Goal: Task Accomplishment & Management: Use online tool/utility

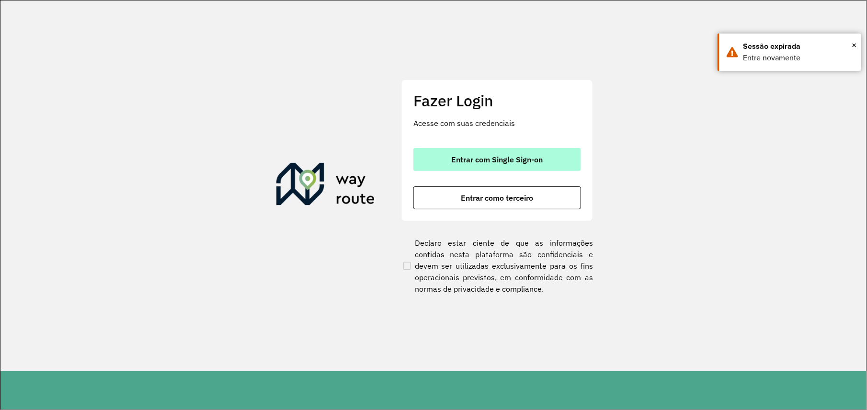
click at [468, 160] on font "Entrar com Single Sign-on" at bounding box center [497, 160] width 91 height 10
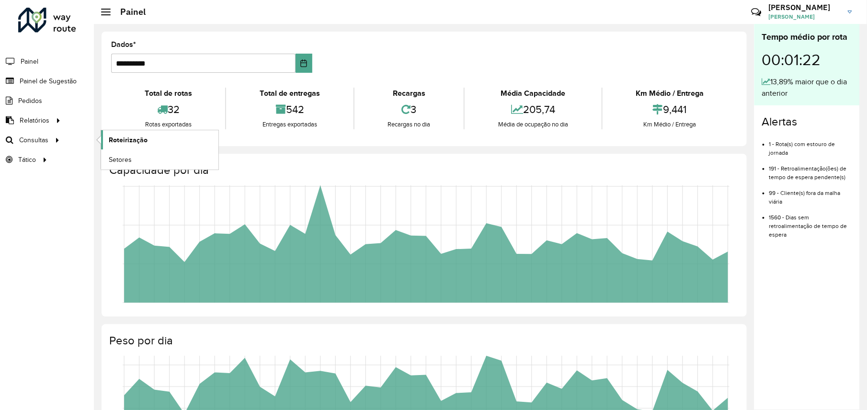
click at [118, 141] on span "Roteirização" at bounding box center [128, 140] width 39 height 10
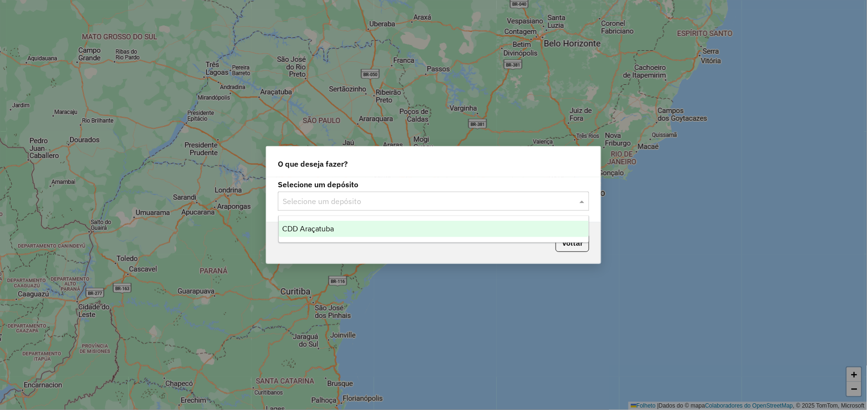
click at [423, 201] on input "text" at bounding box center [424, 201] width 283 height 11
click at [317, 232] on span "CDD Araçatuba" at bounding box center [309, 229] width 52 height 8
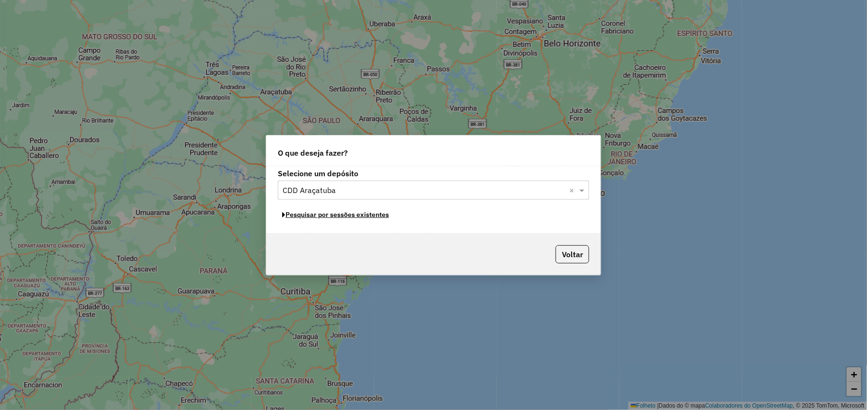
click at [339, 218] on font "Pesquisar por sessões existentes" at bounding box center [336, 214] width 103 height 9
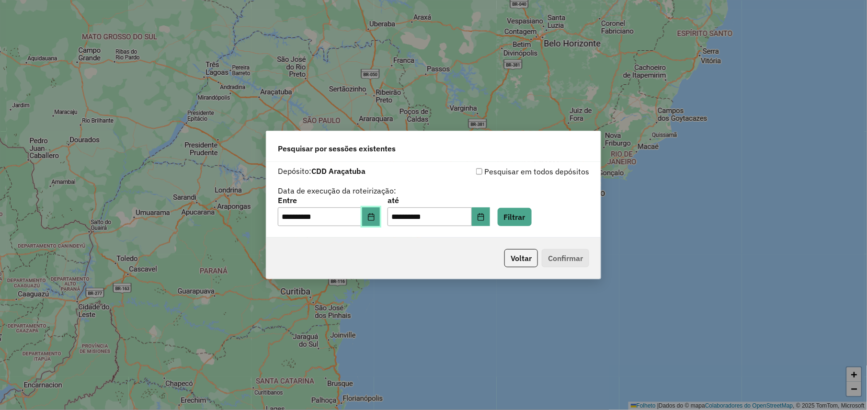
click at [374, 217] on icon "Escolha a data" at bounding box center [371, 217] width 6 height 8
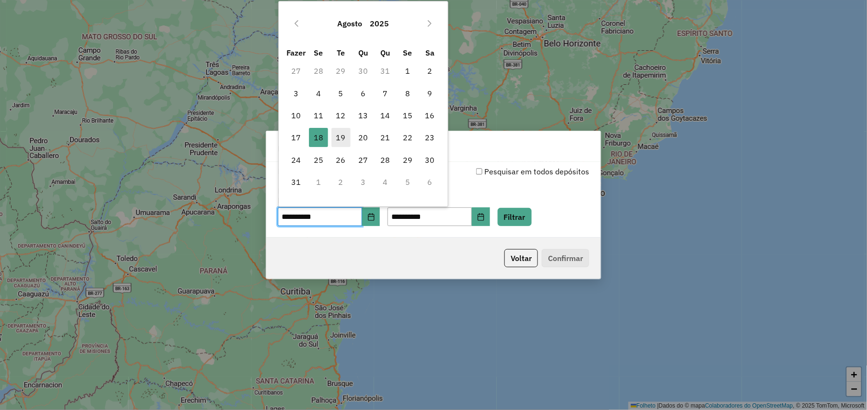
click at [338, 136] on font "19" at bounding box center [341, 137] width 10 height 11
type input "**********"
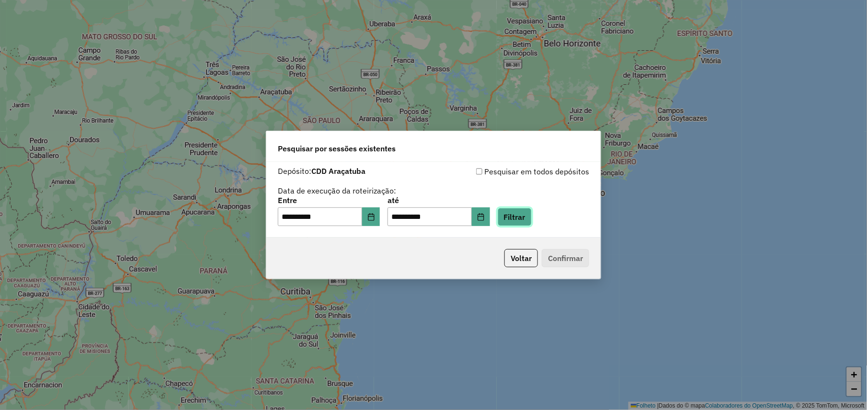
click at [525, 215] on button "Filtrar" at bounding box center [515, 217] width 34 height 18
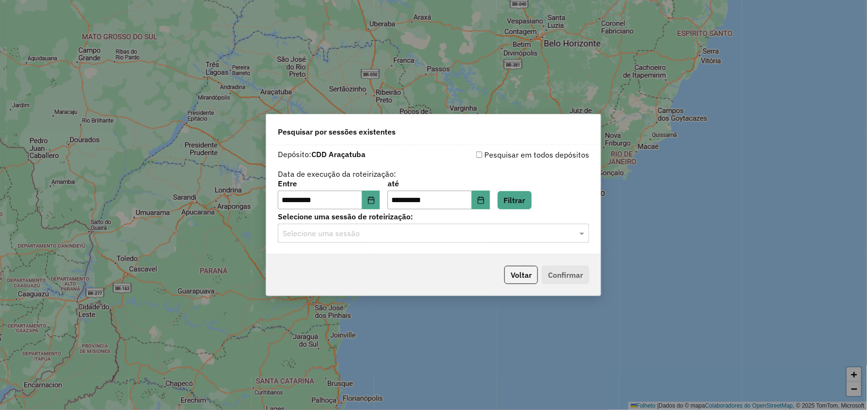
click at [359, 242] on div "Selecione uma sessão" at bounding box center [433, 233] width 311 height 19
click at [351, 265] on div "1231075 - 19/08/2025 17:47" at bounding box center [434, 261] width 310 height 16
click at [566, 272] on button "Confirmar" at bounding box center [565, 275] width 47 height 18
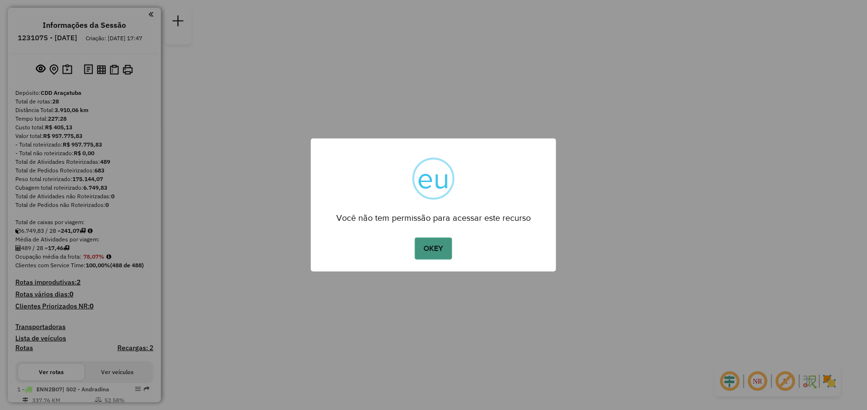
click at [436, 249] on button "OKEY" at bounding box center [433, 249] width 37 height 22
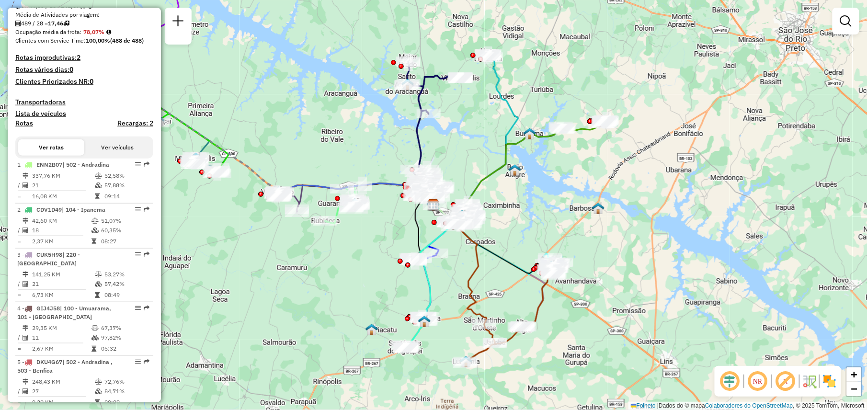
scroll to position [236, 0]
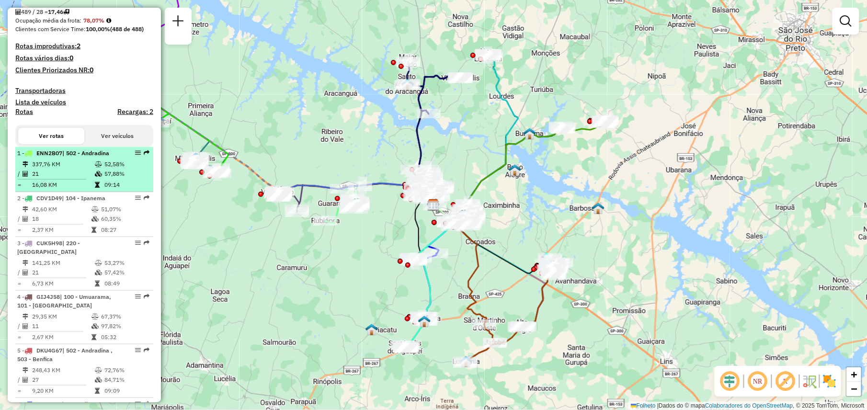
click at [135, 156] on em at bounding box center [138, 153] width 6 height 6
select select "**********"
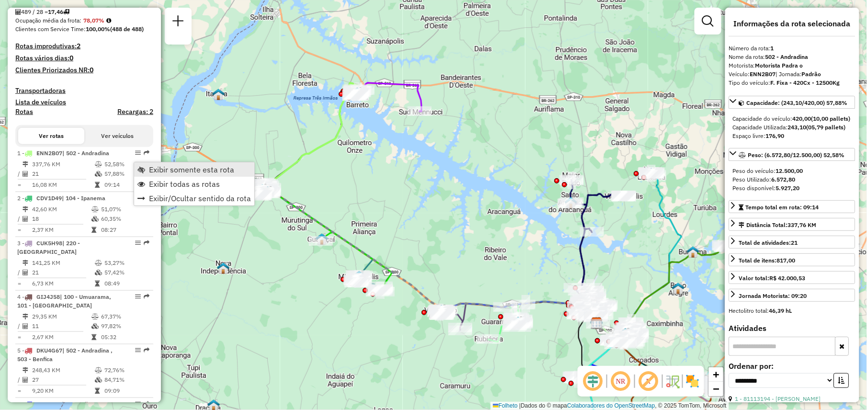
click at [170, 168] on span "Exibir somente esta rota" at bounding box center [191, 170] width 85 height 8
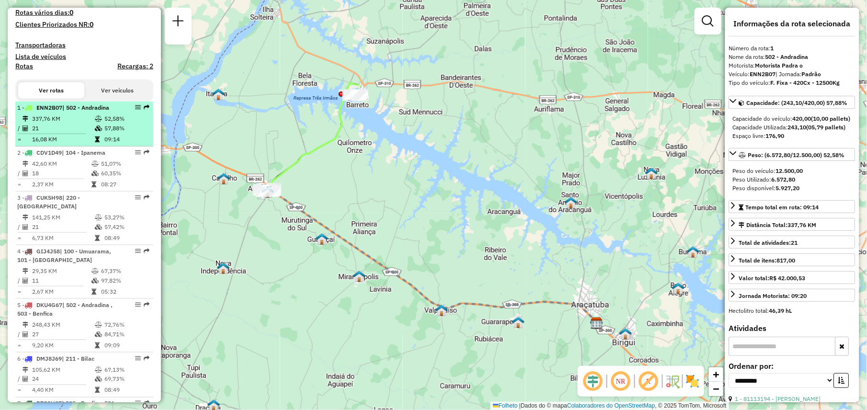
scroll to position [282, 0]
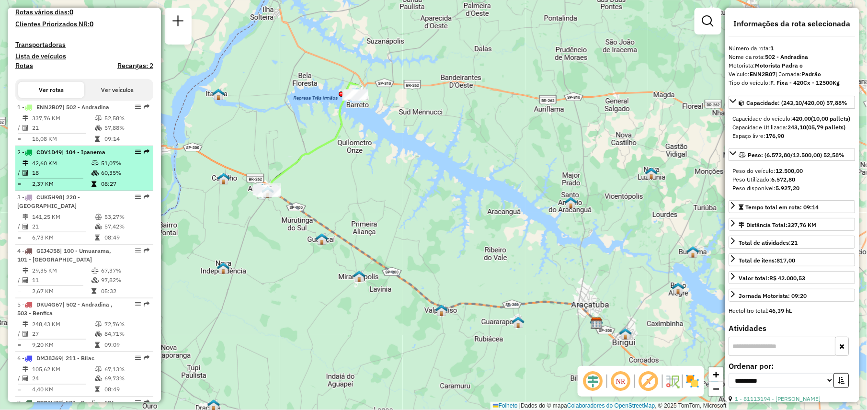
click at [72, 178] on td "18" at bounding box center [61, 173] width 59 height 10
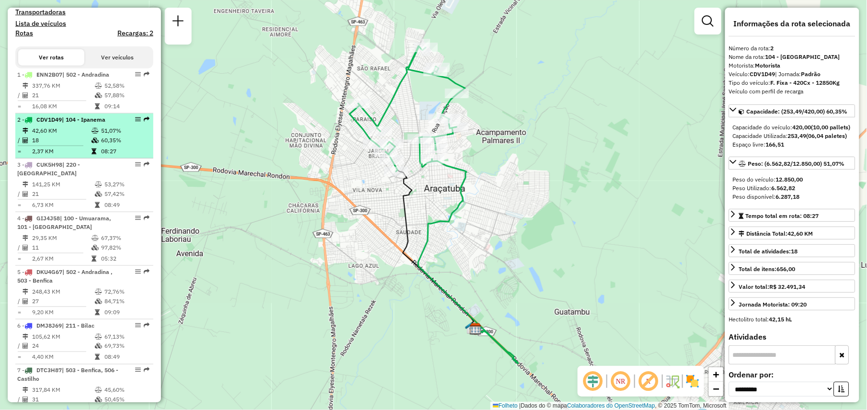
scroll to position [317, 0]
click at [72, 178] on td "141,25 KM" at bounding box center [63, 183] width 63 height 10
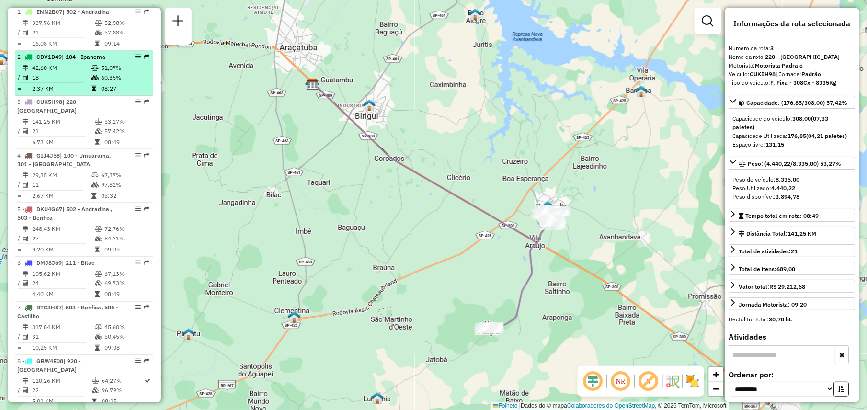
scroll to position [378, 0]
click at [72, 178] on td "29,35 KM" at bounding box center [61, 175] width 59 height 10
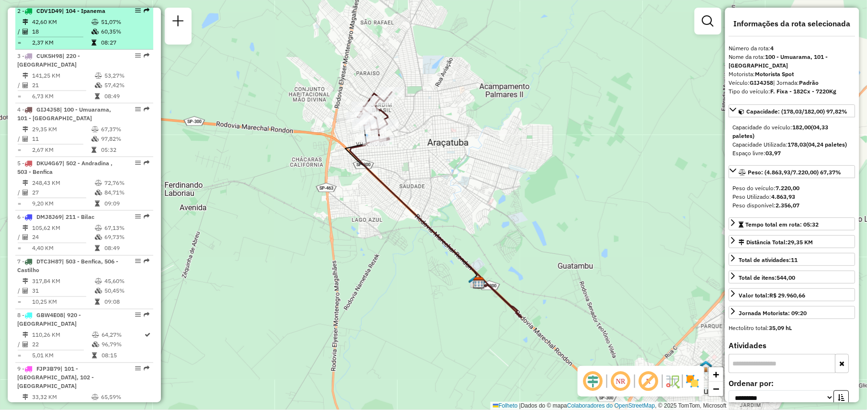
scroll to position [424, 0]
click at [72, 178] on td "248,43 KM" at bounding box center [63, 183] width 63 height 10
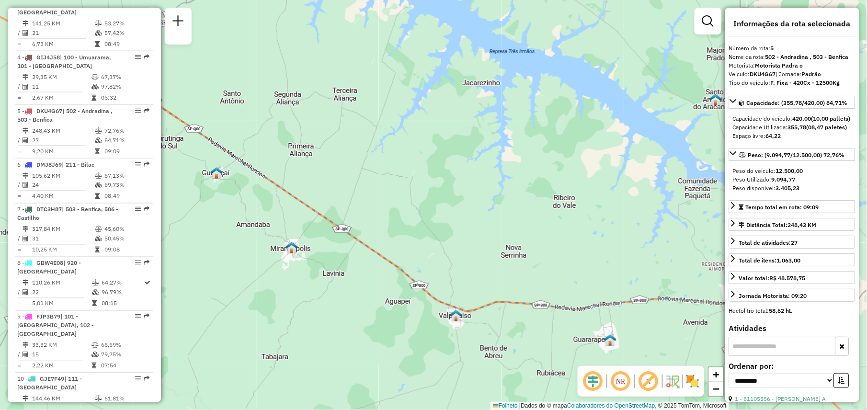
scroll to position [476, 0]
click at [72, 178] on td "105,62 KM" at bounding box center [63, 175] width 63 height 10
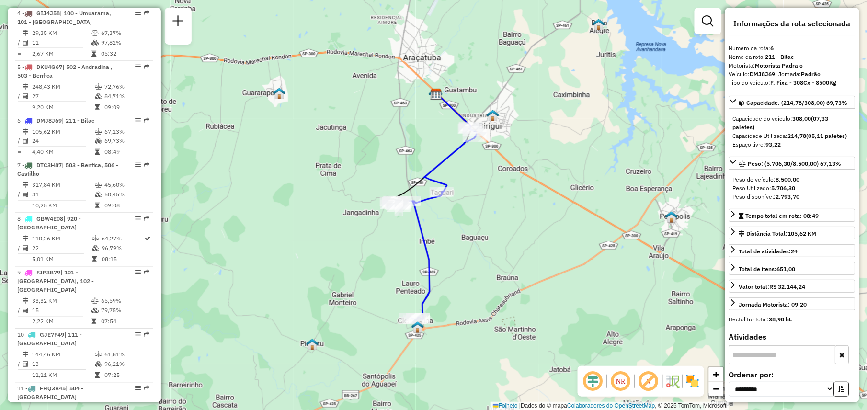
scroll to position [521, 0]
click at [72, 178] on li "7 - DTC3H87 | 503 - Benfica, 506 - Castilho 317,84 KM 45,60% / 31 50,45% = 10,2…" at bounding box center [84, 185] width 138 height 54
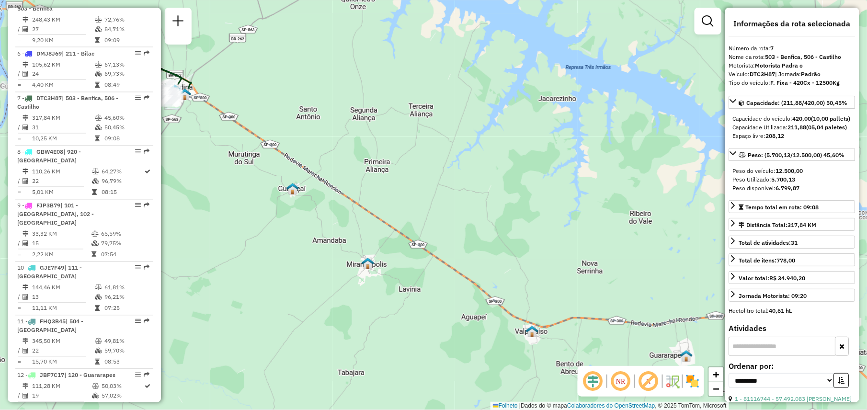
scroll to position [587, 0]
click at [72, 178] on td "22" at bounding box center [62, 181] width 60 height 10
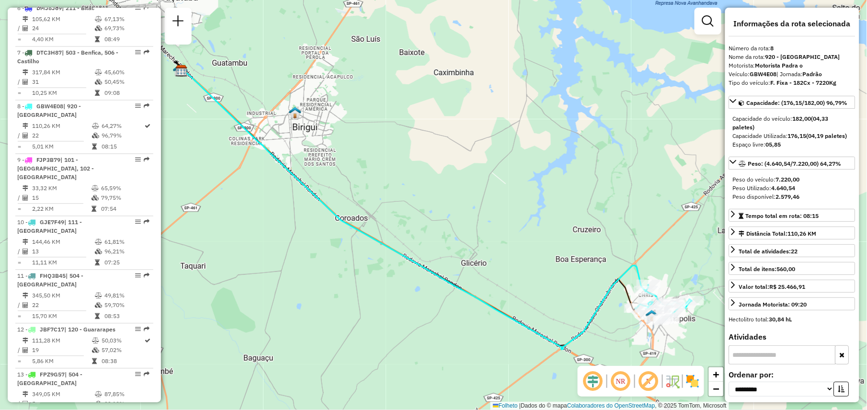
scroll to position [633, 0]
click at [72, 183] on td "33,32 KM" at bounding box center [61, 188] width 59 height 10
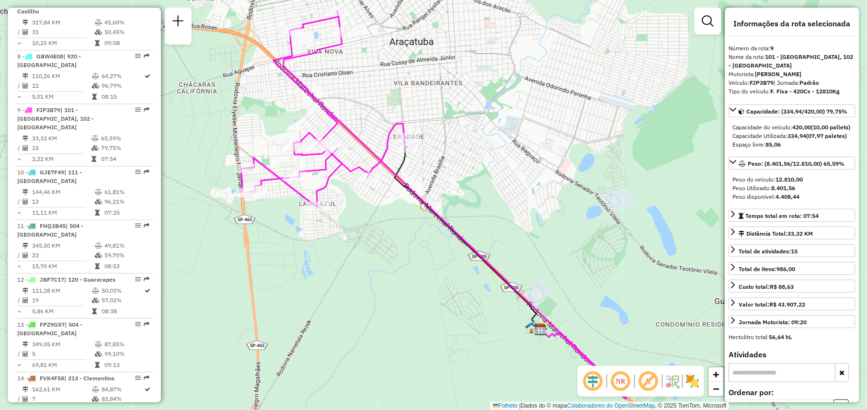
scroll to position [682, 0]
click at [72, 178] on li "10 - GJE7F49 | 111 - [GEOGRAPHIC_DATA] 144,46 KM 61,81% / 13 96,21% = 11,11 KM …" at bounding box center [84, 193] width 138 height 54
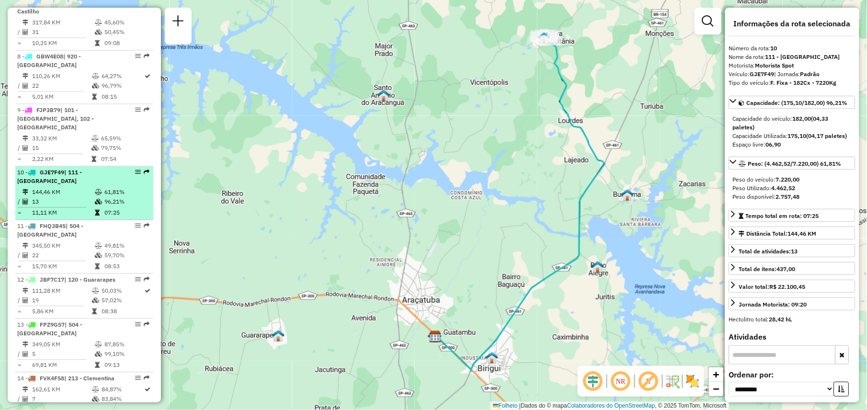
click at [65, 187] on td "144,46 KM" at bounding box center [63, 192] width 63 height 10
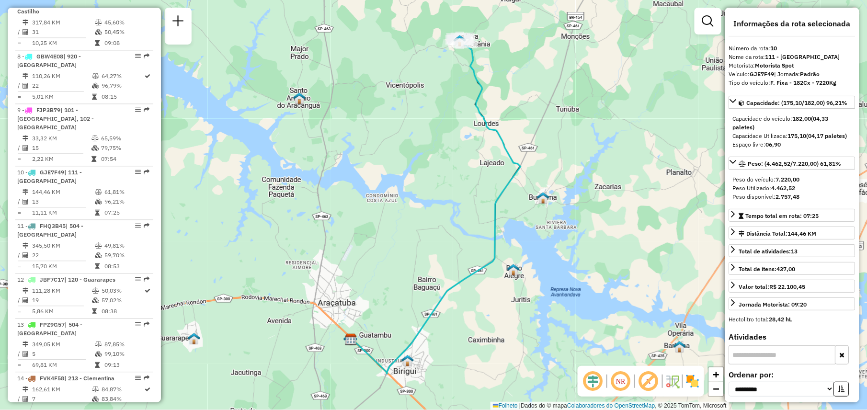
click at [602, 110] on div "Janela de atendimento Grade de atendimento Capacidade Transportadoras Veículos …" at bounding box center [433, 205] width 867 height 410
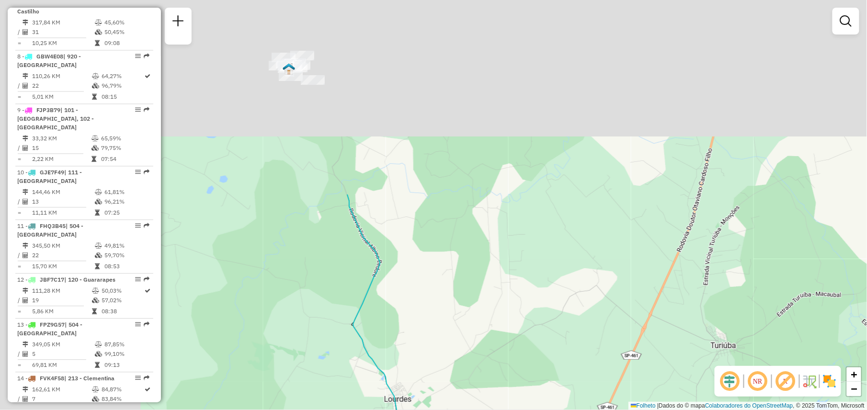
drag, startPoint x: 442, startPoint y: 151, endPoint x: 776, endPoint y: 442, distance: 443.3
click at [776, 409] on html "Aguarde... Pop-up bloqueado! Seu navegador bloqueou automáticamente a abertura …" at bounding box center [433, 205] width 867 height 410
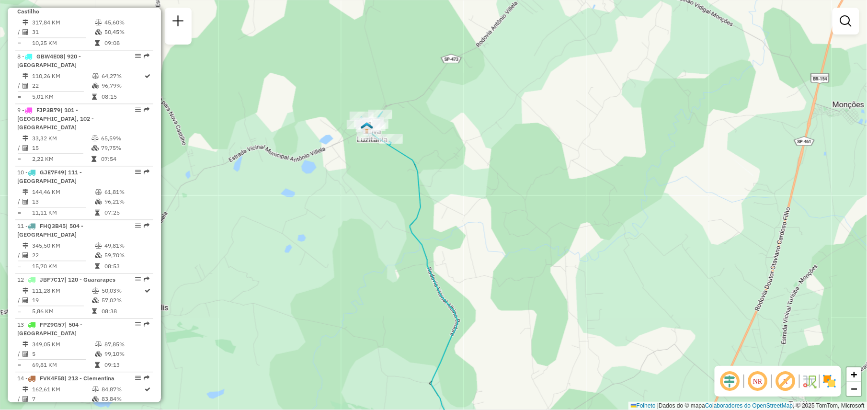
drag, startPoint x: 682, startPoint y: 357, endPoint x: 682, endPoint y: 363, distance: 6.2
click at [682, 363] on div "Janela de atendimento Grade de atendimento Capacidade Transportadoras Veículos …" at bounding box center [433, 205] width 867 height 410
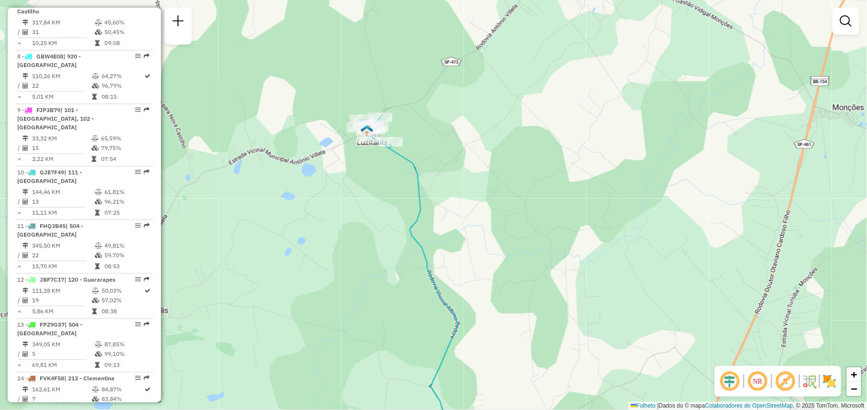
drag, startPoint x: 549, startPoint y: 197, endPoint x: 550, endPoint y: 207, distance: 9.7
click at [550, 207] on div "Janela de atendimento Grade de atendimento Capacidade Transportadoras Veículos …" at bounding box center [433, 205] width 867 height 410
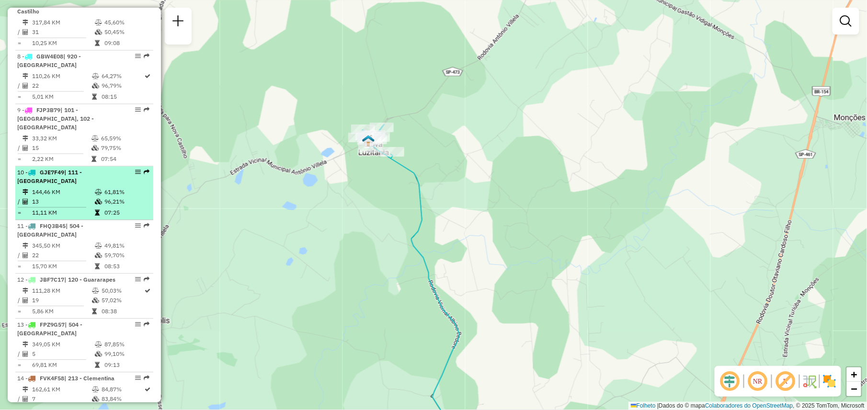
click at [85, 175] on div "10 - GJE7F49 | 111 - [GEOGRAPHIC_DATA]" at bounding box center [68, 176] width 102 height 17
select select "**********"
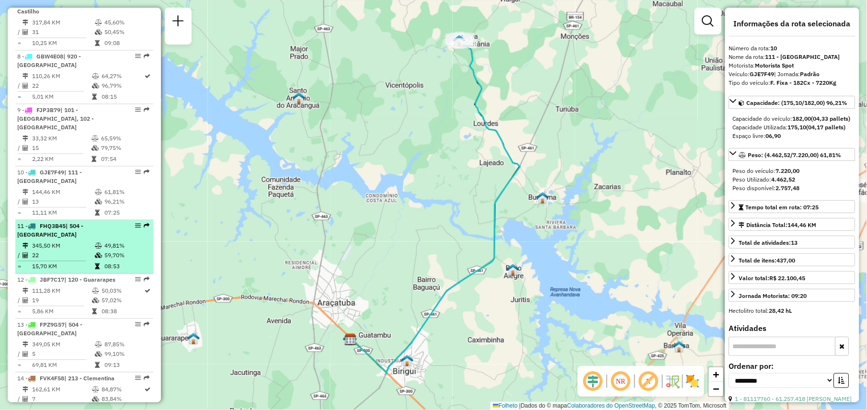
click at [75, 250] on td "22" at bounding box center [63, 255] width 63 height 10
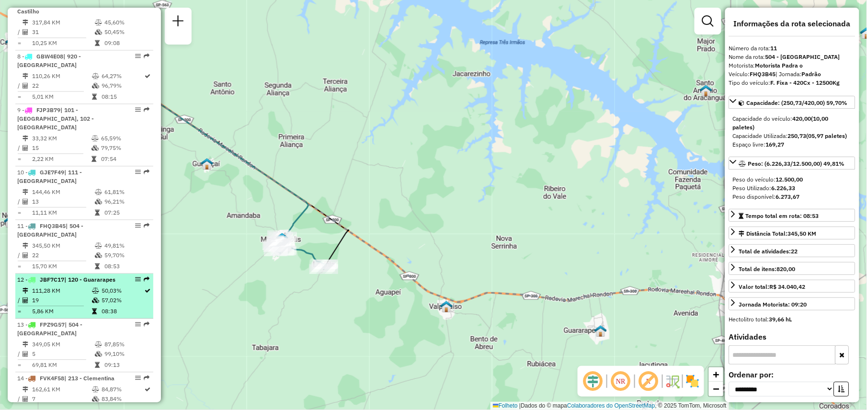
click at [75, 283] on div "12 - JBF7C17 | 120 - Guararapes" at bounding box center [68, 279] width 102 height 9
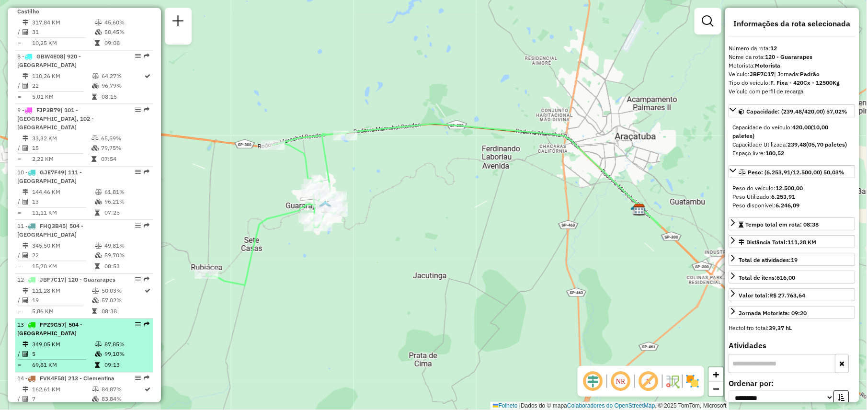
click at [71, 341] on td "349,05 KM" at bounding box center [63, 345] width 63 height 10
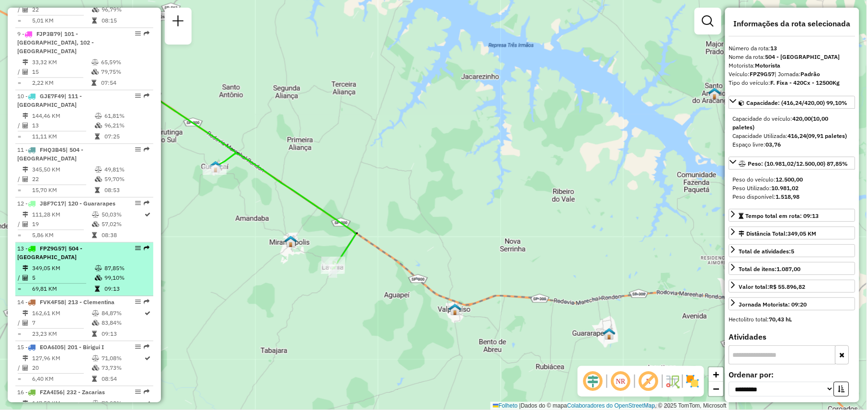
scroll to position [759, 0]
click at [71, 338] on td "23,23 KM" at bounding box center [62, 333] width 60 height 10
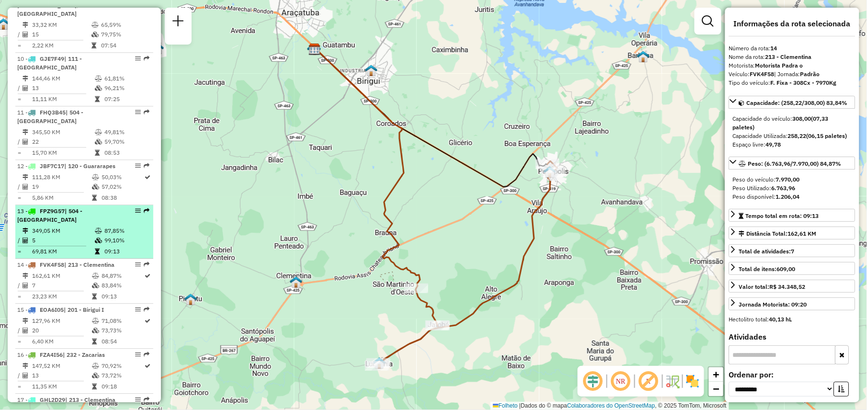
scroll to position [797, 0]
click at [71, 334] on td "20" at bounding box center [62, 330] width 60 height 10
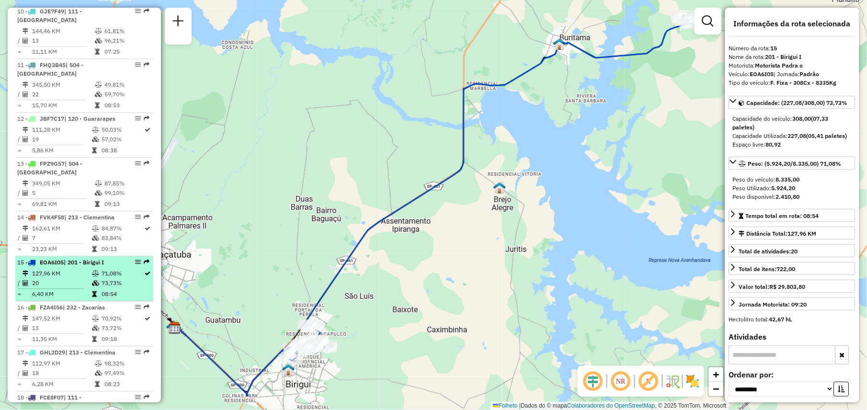
scroll to position [844, 0]
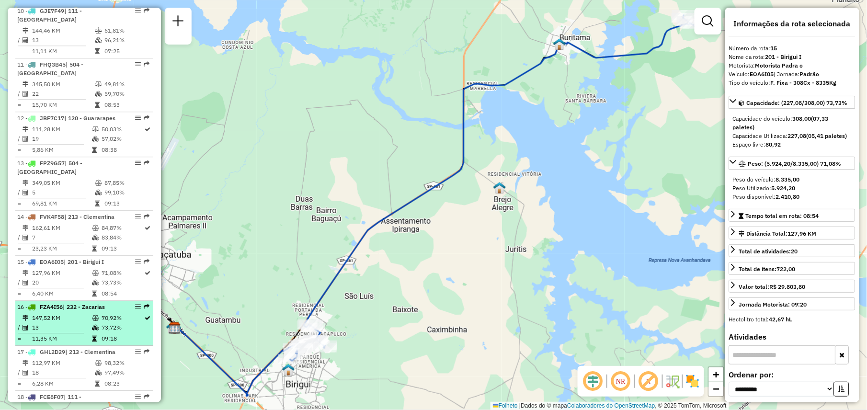
click at [67, 332] on td "13" at bounding box center [62, 328] width 60 height 10
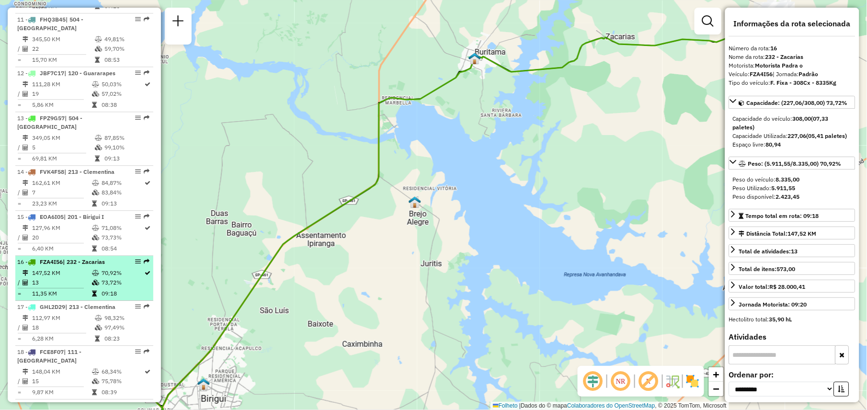
scroll to position [890, 0]
click at [67, 322] on td "112,97 KM" at bounding box center [63, 317] width 63 height 10
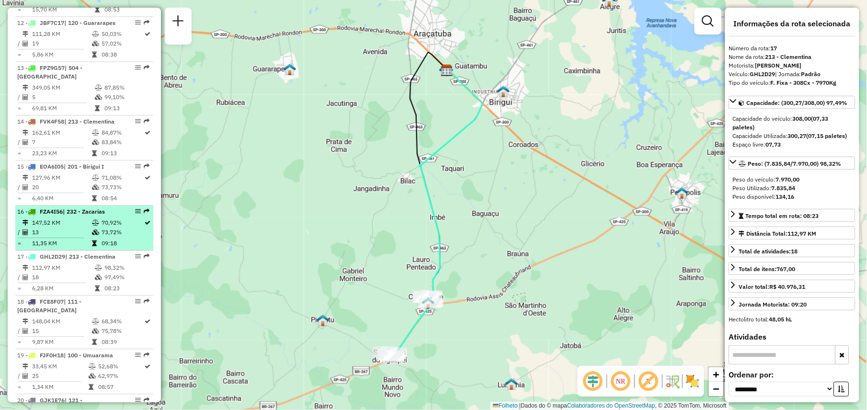
scroll to position [944, 0]
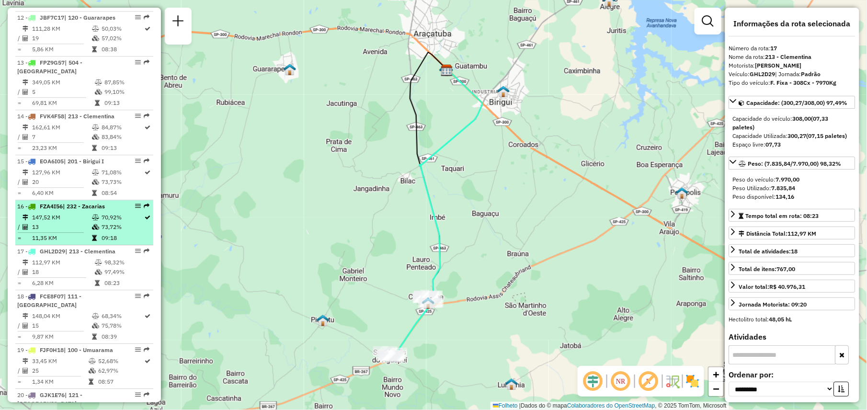
click at [67, 321] on td "148,04 KM" at bounding box center [62, 316] width 60 height 10
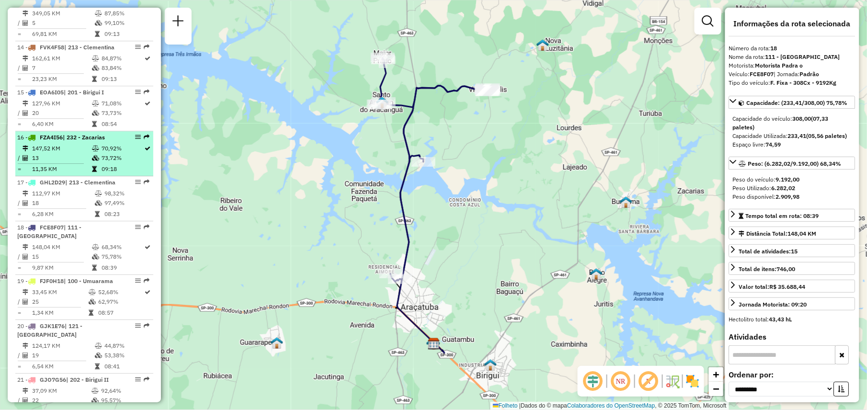
scroll to position [1014, 0]
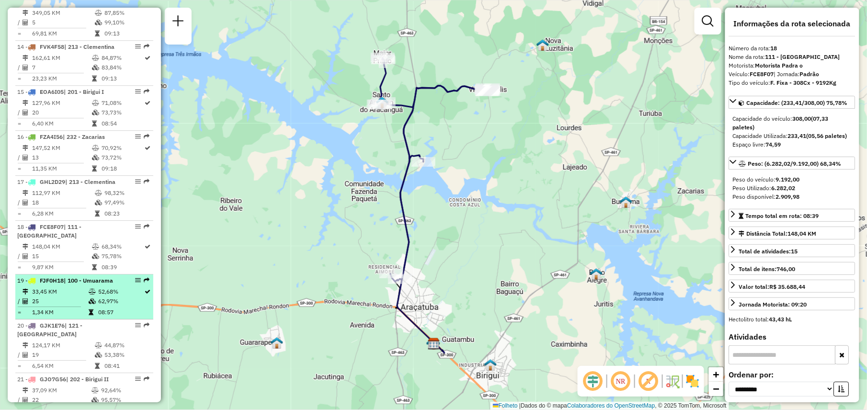
click at [69, 306] on td "25" at bounding box center [60, 301] width 57 height 10
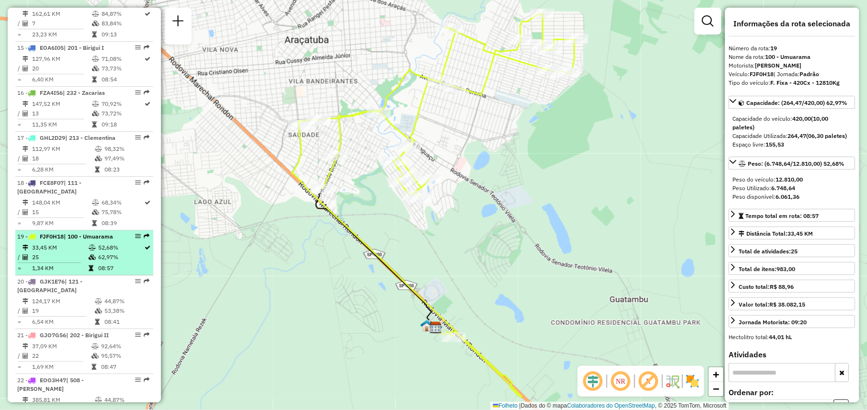
scroll to position [1058, 0]
click at [69, 306] on td "124,17 KM" at bounding box center [63, 301] width 63 height 10
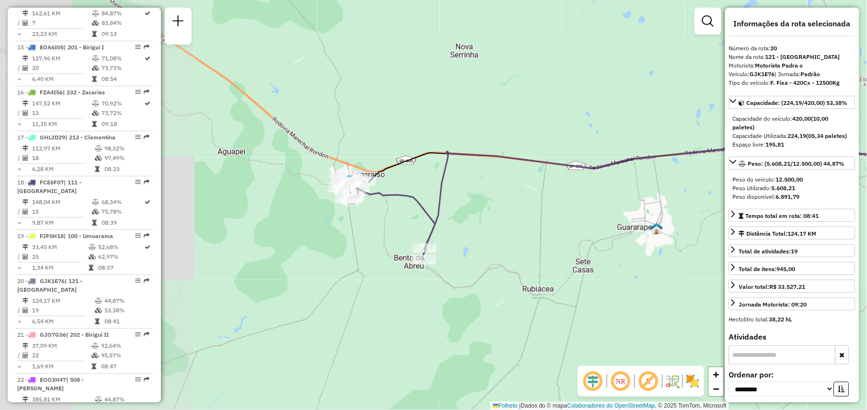
drag, startPoint x: 275, startPoint y: 269, endPoint x: 510, endPoint y: 266, distance: 234.7
click at [510, 266] on div "Janela de atendimento Grade de atendimento Capacidade Transportadoras Veículos …" at bounding box center [433, 205] width 867 height 410
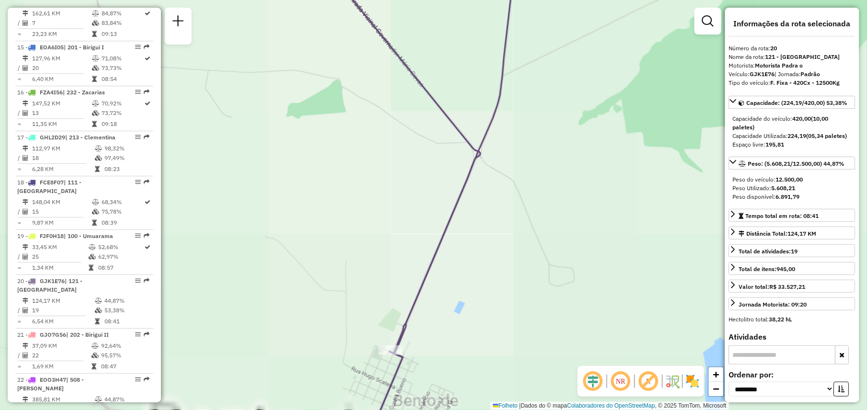
click at [433, 234] on div "Janela de atendimento Grade de atendimento Capacidade Transportadoras Veículos …" at bounding box center [433, 205] width 867 height 410
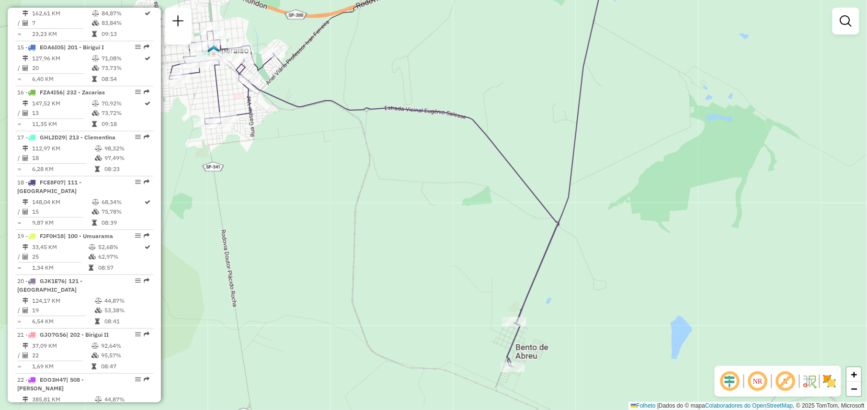
drag, startPoint x: 351, startPoint y: 177, endPoint x: 453, endPoint y: 207, distance: 106.8
click at [453, 207] on div "Janela de atendimento Grade de atendimento Capacidade Transportadoras Veículos …" at bounding box center [433, 205] width 867 height 410
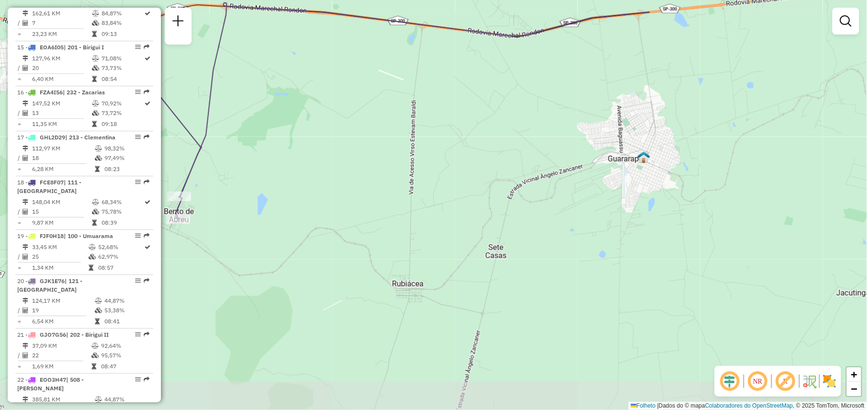
drag, startPoint x: 563, startPoint y: 228, endPoint x: 259, endPoint y: 160, distance: 312.2
click at [259, 160] on div "Janela de atendimento Grade de atendimento Capacidade Transportadoras Veículos …" at bounding box center [433, 205] width 867 height 410
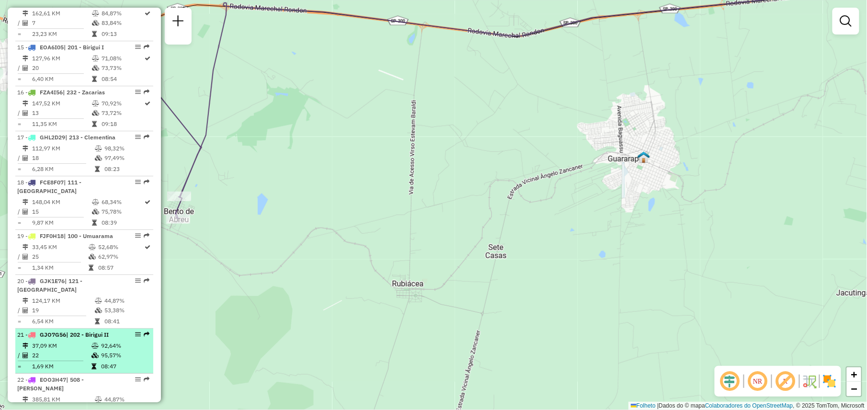
click at [60, 351] on td "37,09 KM" at bounding box center [61, 346] width 59 height 10
select select "**********"
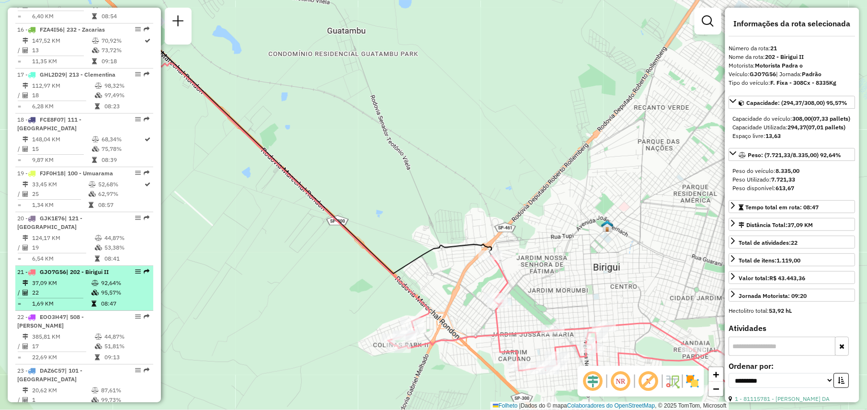
scroll to position [1122, 0]
click at [60, 350] on td "17" at bounding box center [63, 345] width 63 height 10
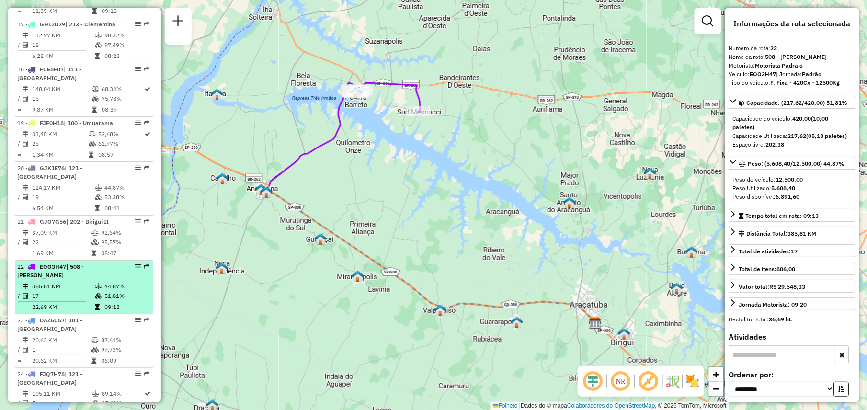
scroll to position [1172, 0]
click at [65, 353] on td "1" at bounding box center [61, 349] width 59 height 10
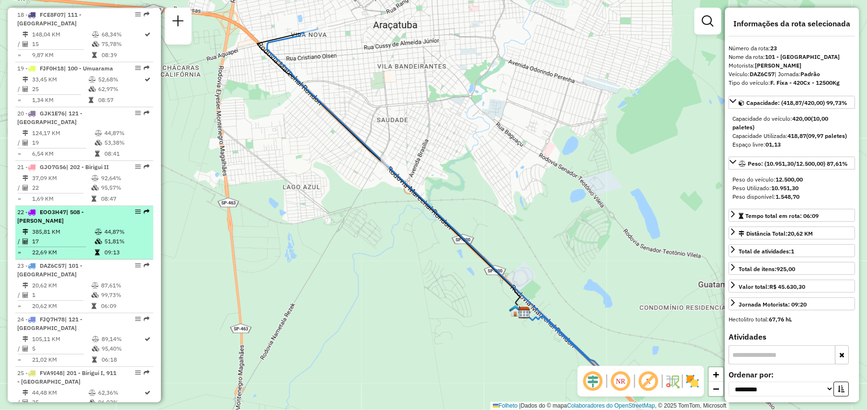
scroll to position [1231, 0]
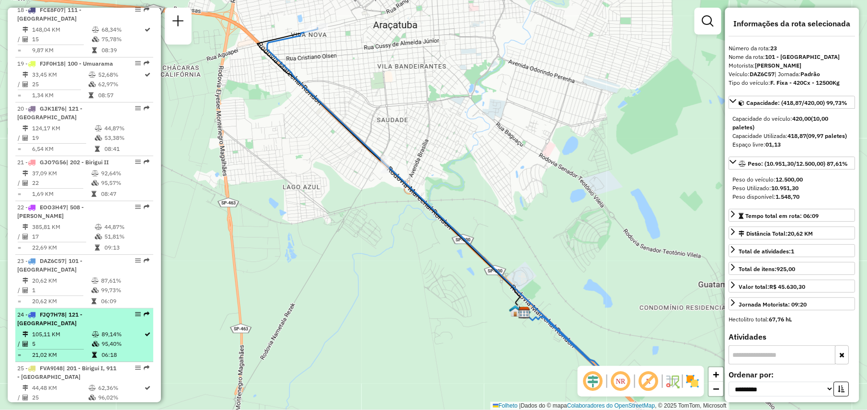
click at [73, 341] on td "5" at bounding box center [62, 344] width 60 height 10
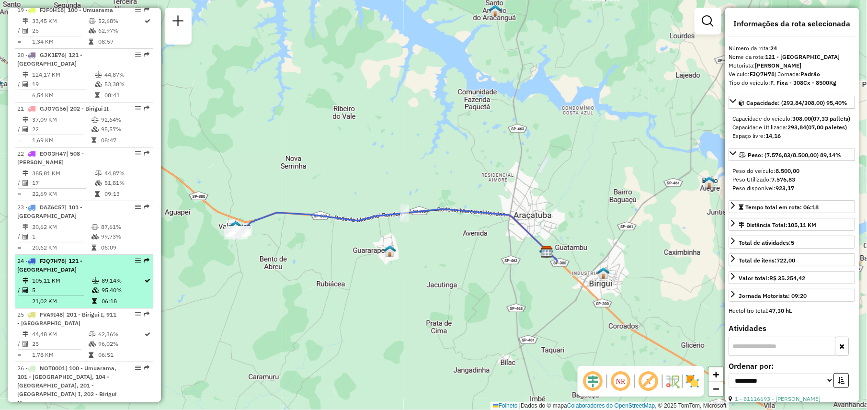
scroll to position [1285, 0]
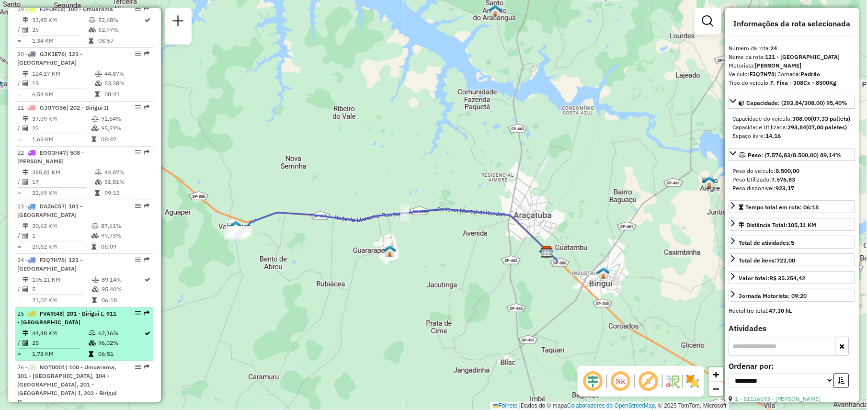
click at [55, 338] on td "25" at bounding box center [60, 343] width 57 height 10
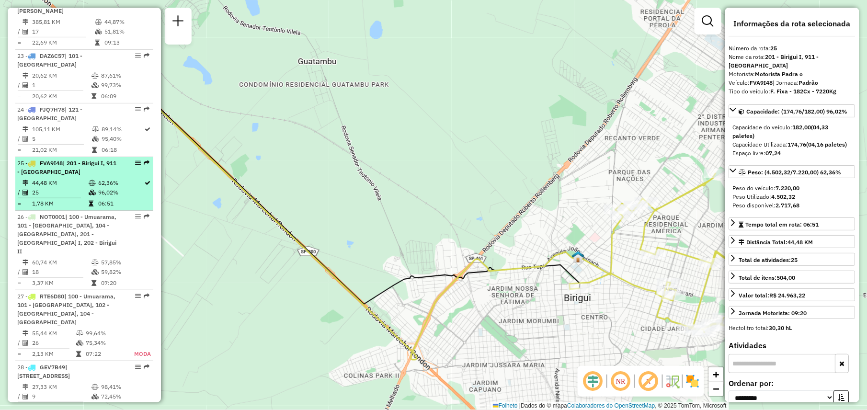
scroll to position [1435, 0]
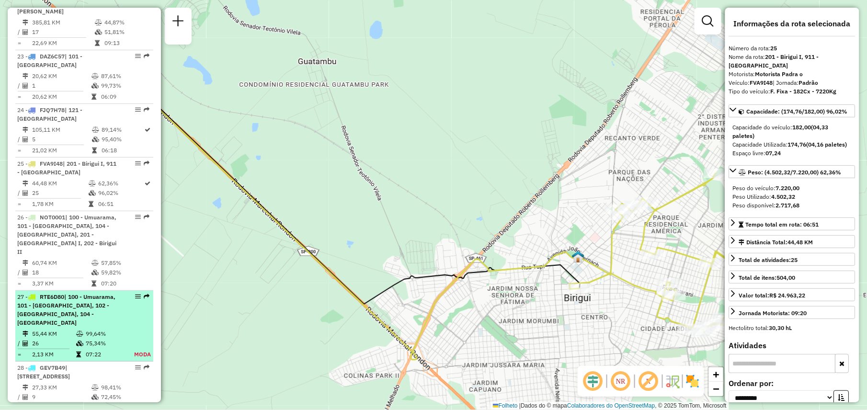
click at [67, 329] on td "55,44 KM" at bounding box center [54, 334] width 44 height 10
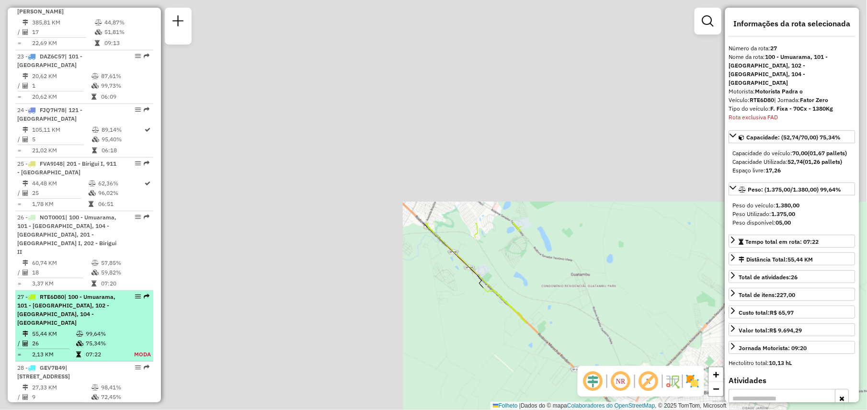
scroll to position [1442, 0]
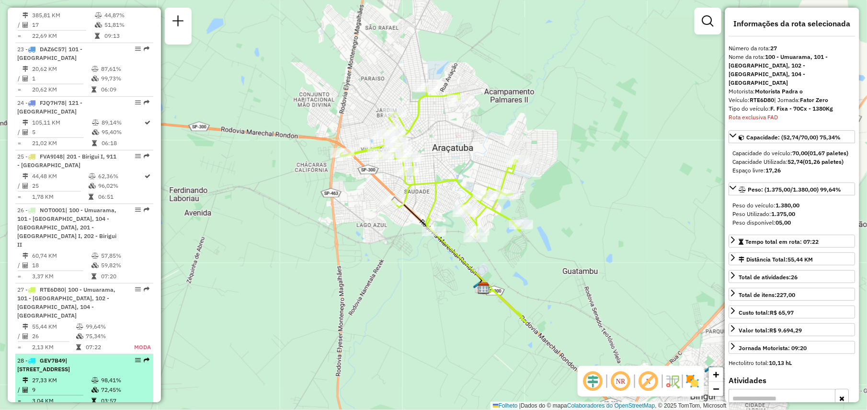
click at [69, 385] on td "9" at bounding box center [61, 390] width 59 height 10
